Goal: Transaction & Acquisition: Obtain resource

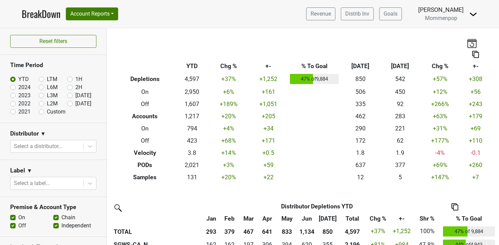
click at [47, 111] on label "Custom" at bounding box center [56, 112] width 19 height 8
click at [40, 111] on input "Custom" at bounding box center [52, 111] width 27 height 7
radio input "true"
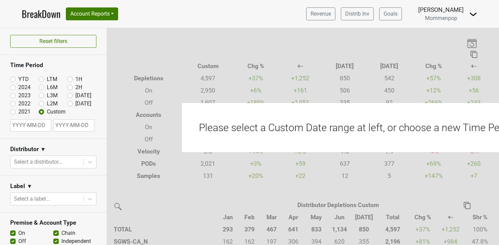
click at [32, 125] on input "text" at bounding box center [30, 125] width 41 height 12
select select "7"
select select "2025"
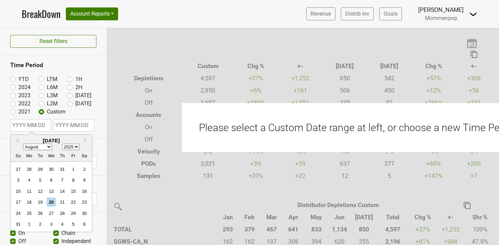
click at [50, 146] on select "January February March April May June July August September October November De…" at bounding box center [37, 147] width 29 height 6
select select "3"
click at [23, 144] on select "January February March April May June July August September October November De…" at bounding box center [37, 147] width 29 height 6
click at [40, 169] on div "1" at bounding box center [40, 169] width 9 height 9
type input "[DATE]"
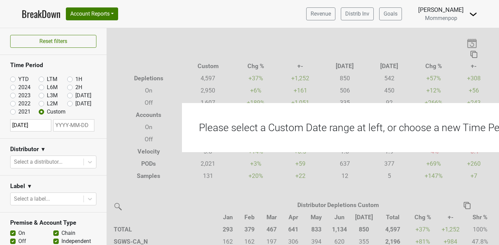
click at [72, 124] on input "text" at bounding box center [73, 125] width 41 height 12
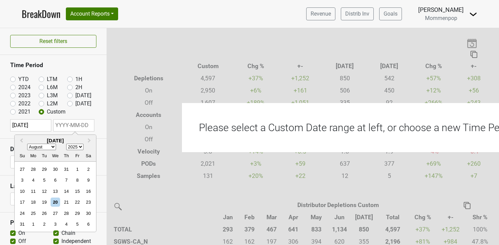
click at [52, 148] on select "January February March April May June July August September October November De…" at bounding box center [41, 147] width 29 height 6
select select "3"
click at [27, 144] on select "January February March April May June July August September October November De…" at bounding box center [41, 147] width 29 height 6
click at [55, 216] on div "30" at bounding box center [55, 213] width 9 height 9
type input "[DATE]"
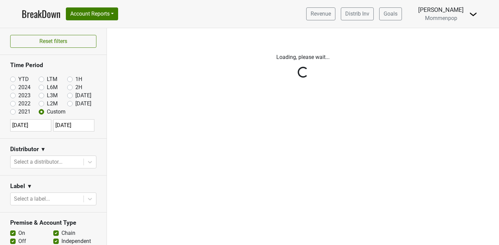
click at [62, 163] on div "Reset filters Time Period YTD LTM 1H 2024 L6M 2H 2023 L3M [DATE] '25 2022 L2M A…" at bounding box center [53, 136] width 107 height 217
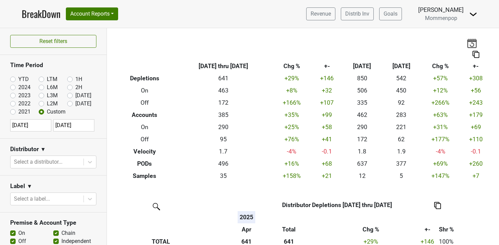
click at [62, 163] on div at bounding box center [47, 162] width 66 height 10
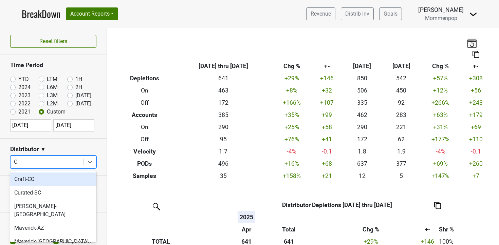
type input "CA"
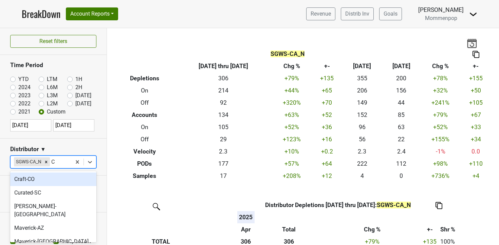
type input "CA"
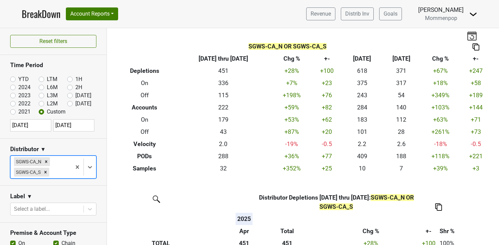
scroll to position [8, 0]
click at [477, 47] on img at bounding box center [475, 46] width 7 height 7
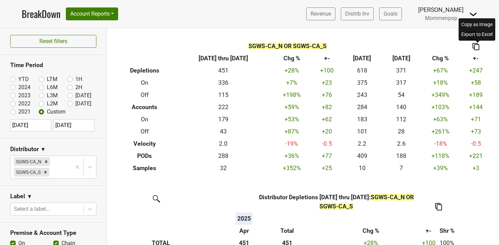
click at [478, 39] on div "Export to Excel" at bounding box center [477, 35] width 34 height 10
click at [33, 128] on input "[DATE]" at bounding box center [30, 125] width 41 height 12
select select "3"
select select "2025"
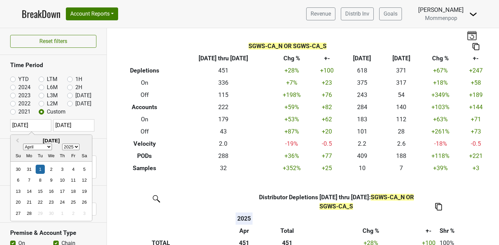
click at [48, 147] on select "January February March April May June July August September October November De…" at bounding box center [37, 147] width 29 height 6
select select "2"
click at [23, 144] on select "January February March April May June July August September October November De…" at bounding box center [37, 147] width 29 height 6
click at [70, 146] on select "1900 1901 1902 1903 1904 1905 1906 1907 1908 1909 1910 1911 1912 1913 1914 1915…" at bounding box center [70, 147] width 17 height 6
click at [62, 144] on select "1900 1901 1902 1903 1904 1905 1906 1907 1908 1909 1910 1911 1912 1913 1914 1915…" at bounding box center [70, 147] width 17 height 6
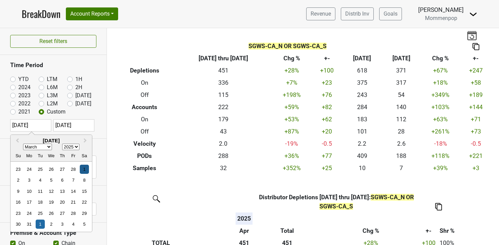
click at [83, 167] on div "1" at bounding box center [84, 169] width 9 height 9
type input "[DATE]"
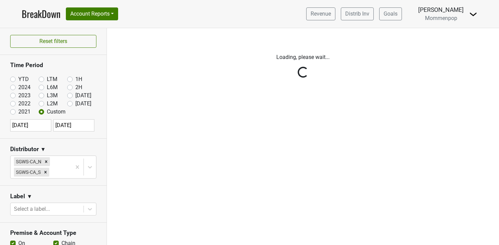
click at [74, 128] on div "Reset filters Time Period YTD LTM 1H 2024 L6M 2H 2023 L3M [DATE] '25 2022 L2M A…" at bounding box center [53, 136] width 107 height 217
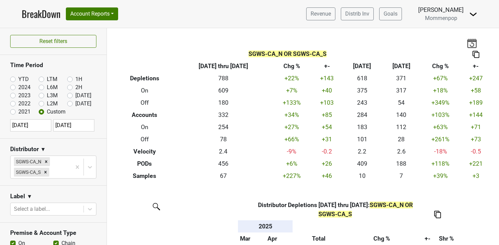
click at [77, 126] on input "[DATE]" at bounding box center [73, 125] width 41 height 12
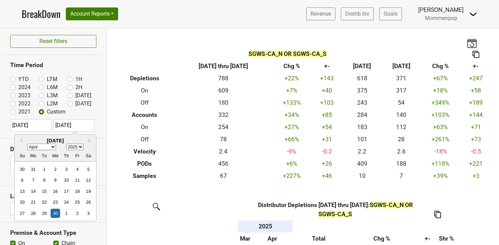
click at [54, 147] on select "January February March April May June July August September October November De…" at bounding box center [41, 147] width 29 height 6
select select "2"
click at [27, 144] on select "January February March April May June July August September October November De…" at bounding box center [41, 147] width 29 height 6
click at [35, 226] on div "31" at bounding box center [33, 224] width 9 height 9
type input "[DATE]"
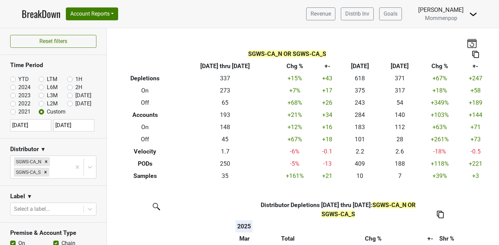
click at [476, 53] on img at bounding box center [475, 54] width 7 height 7
click at [477, 39] on div "Export to Excel" at bounding box center [477, 42] width 34 height 10
click at [42, 126] on input "[DATE]" at bounding box center [30, 125] width 41 height 12
select select "2"
select select "2025"
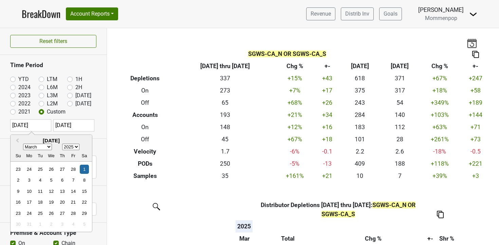
click at [49, 146] on select "January February March April May June July August September October November De…" at bounding box center [37, 147] width 29 height 6
select select "1"
click at [23, 144] on select "January February March April May June July August September October November De…" at bounding box center [37, 147] width 29 height 6
click at [73, 147] on select "1900 1901 1902 1903 1904 1905 1906 1907 1908 1909 1910 1911 1912 1913 1914 1915…" at bounding box center [70, 147] width 17 height 6
click at [82, 170] on div "1" at bounding box center [84, 169] width 9 height 9
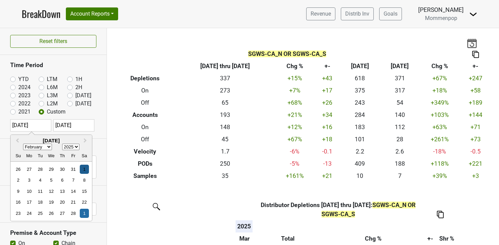
type input "[DATE]"
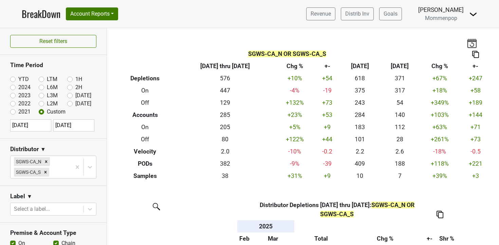
click at [68, 127] on input "[DATE]" at bounding box center [73, 125] width 41 height 12
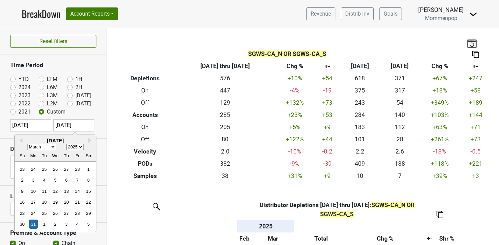
click at [53, 147] on select "January February March April May June July August September October November De…" at bounding box center [41, 147] width 29 height 6
select select "1"
click at [27, 144] on select "January February March April May June July August September October November De…" at bounding box center [41, 147] width 29 height 6
click at [77, 213] on div "28" at bounding box center [77, 213] width 9 height 9
type input "[DATE]"
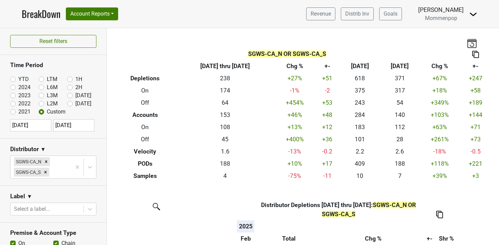
click at [478, 53] on img at bounding box center [475, 54] width 7 height 7
click at [472, 43] on div "Export to Excel" at bounding box center [477, 42] width 34 height 10
select select "1"
select select "2025"
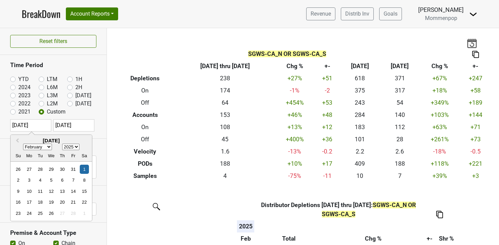
click at [41, 129] on input "[DATE]" at bounding box center [30, 125] width 41 height 12
click at [49, 149] on select "January February March April May June July August September October November De…" at bounding box center [37, 147] width 29 height 6
select select "0"
click at [23, 144] on select "January February March April May June July August September October November De…" at bounding box center [37, 147] width 29 height 6
click at [48, 171] on div "1" at bounding box center [50, 169] width 9 height 9
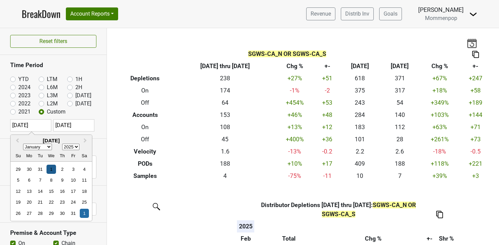
type input "[DATE]"
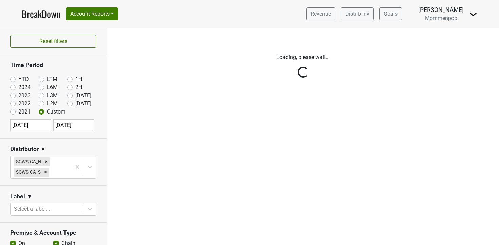
click at [77, 125] on div "Reset filters Time Period YTD LTM 1H 2024 L6M 2H 2023 L3M [DATE] '25 2022 L2M A…" at bounding box center [53, 136] width 107 height 217
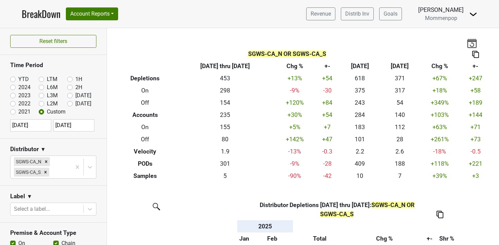
click at [77, 125] on input "[DATE]" at bounding box center [73, 125] width 41 height 12
select select "1"
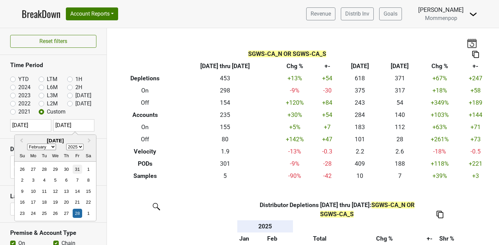
click at [78, 172] on div "31" at bounding box center [77, 169] width 9 height 9
type input "[DATE]"
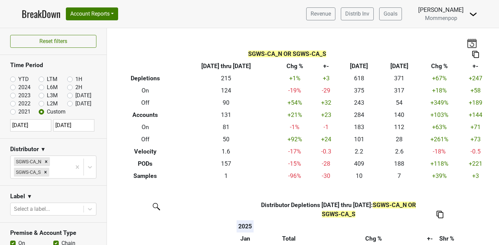
click at [476, 52] on img at bounding box center [475, 54] width 7 height 7
click at [471, 38] on div "Export to Excel" at bounding box center [477, 42] width 34 height 10
select select "2025"
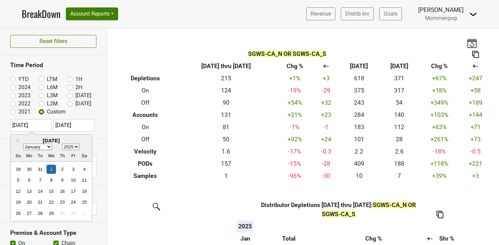
click at [36, 127] on input "[DATE]" at bounding box center [30, 125] width 41 height 12
click at [44, 146] on select "January February March April May June July August September October November De…" at bounding box center [37, 147] width 29 height 6
select select "11"
click at [23, 144] on select "January February March April May June July August September October November De…" at bounding box center [37, 147] width 29 height 6
click at [69, 147] on select "1900 1901 1902 1903 1904 1905 1906 1907 1908 1909 1910 1911 1912 1913 1914 1915…" at bounding box center [70, 147] width 17 height 6
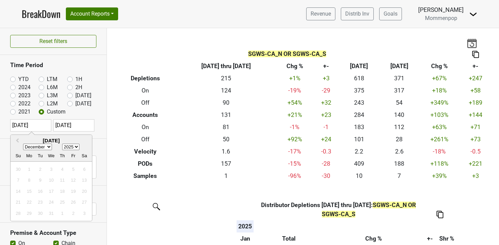
select select "2024"
click at [62, 144] on select "1900 1901 1902 1903 1904 1905 1906 1907 1908 1909 1910 1911 1912 1913 1914 1915…" at bounding box center [70, 147] width 17 height 6
click at [17, 171] on div "1" at bounding box center [18, 169] width 9 height 9
type input "[DATE]"
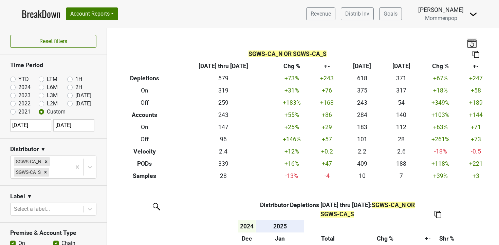
select select "2025"
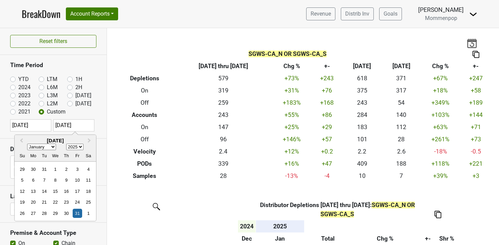
click at [75, 126] on input "[DATE]" at bounding box center [73, 125] width 41 height 12
click at [47, 170] on div "31" at bounding box center [44, 169] width 9 height 9
type input "[DATE]"
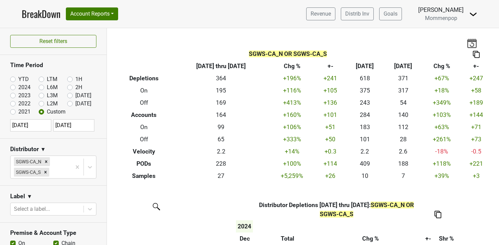
click at [475, 52] on img at bounding box center [476, 54] width 7 height 7
click at [474, 43] on div "Export to Excel" at bounding box center [477, 42] width 34 height 10
